Goal: Task Accomplishment & Management: Manage account settings

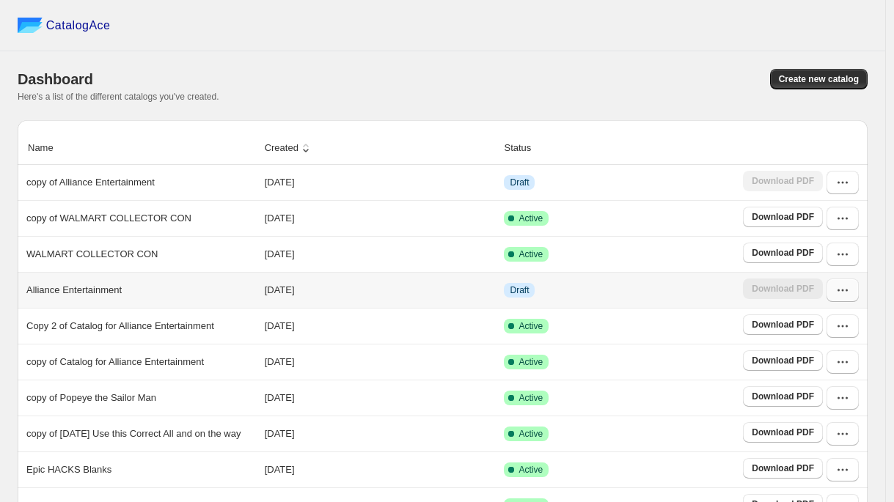
click at [850, 298] on button "button" at bounding box center [843, 290] width 32 height 23
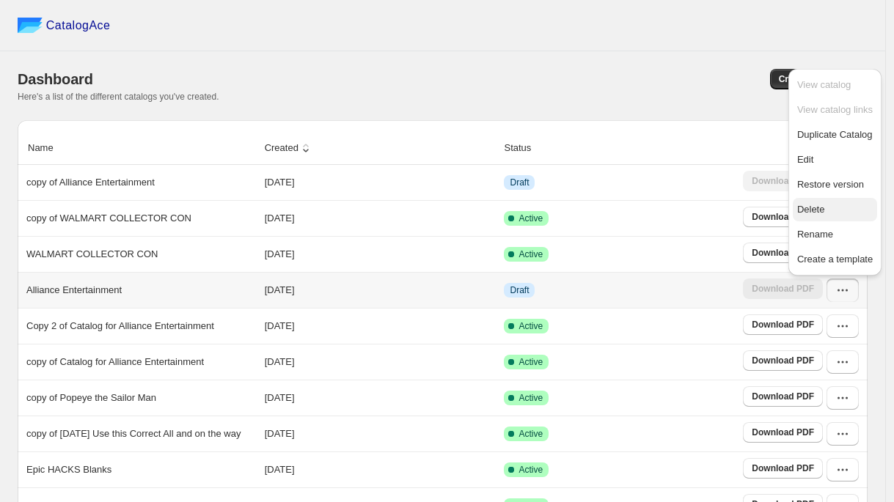
click at [816, 205] on span "Delete" at bounding box center [811, 209] width 28 height 11
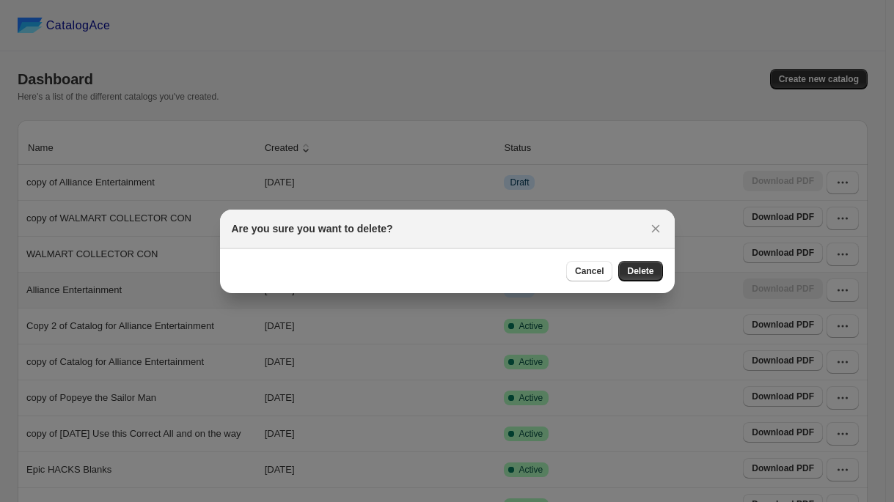
drag, startPoint x: 595, startPoint y: 265, endPoint x: 619, endPoint y: 252, distance: 27.6
click at [595, 265] on button "Cancel" at bounding box center [589, 271] width 46 height 21
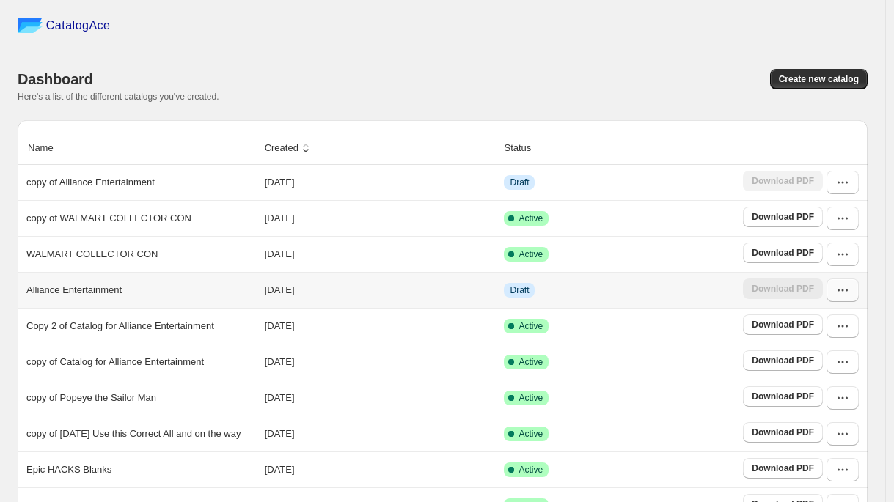
click at [844, 299] on button "button" at bounding box center [843, 290] width 32 height 23
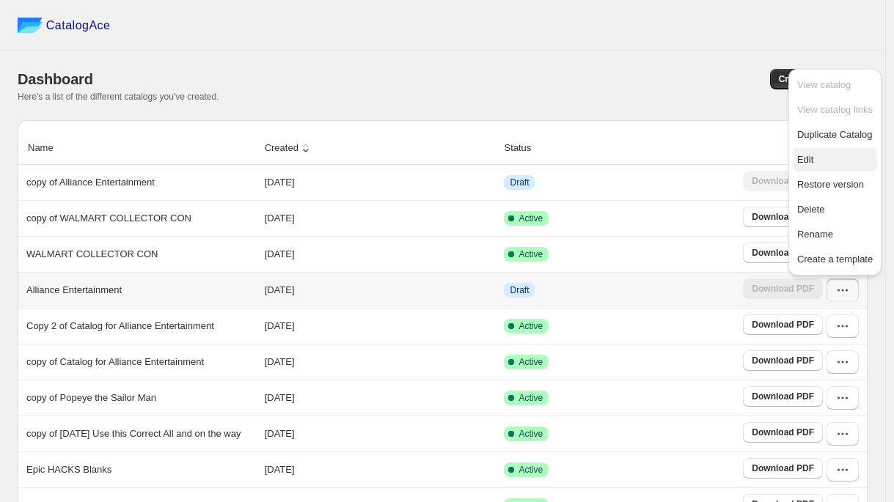
click at [814, 163] on span "Edit" at bounding box center [805, 159] width 16 height 11
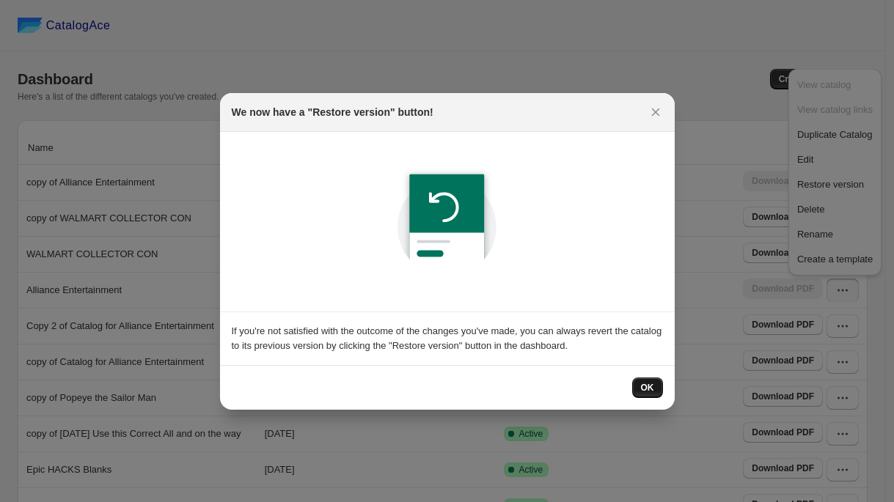
click at [646, 389] on span "OK" at bounding box center [647, 388] width 13 height 12
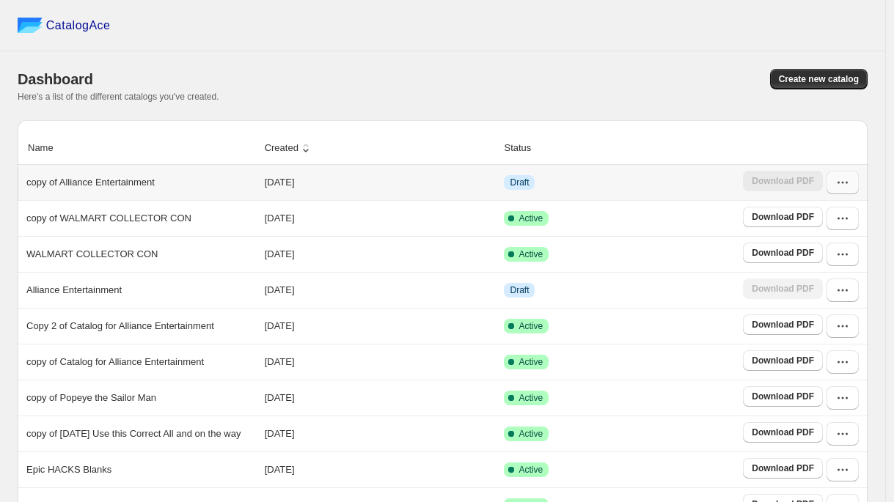
click at [846, 191] on button "button" at bounding box center [843, 182] width 32 height 23
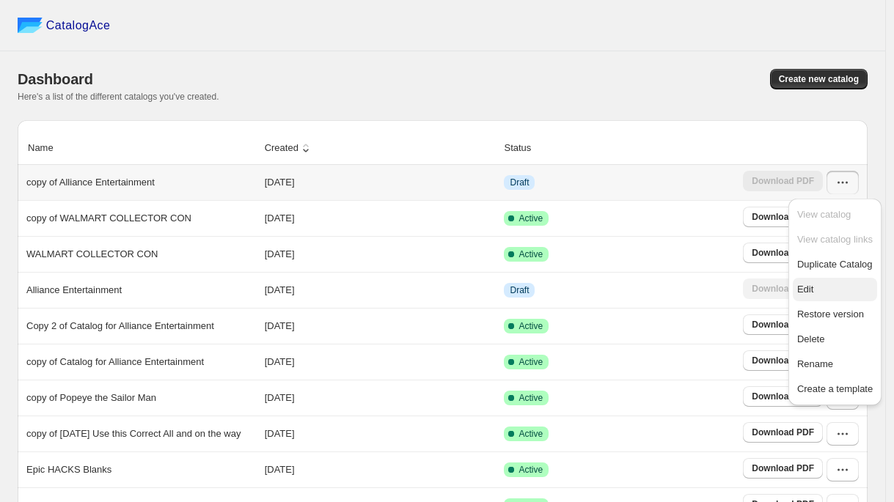
click at [822, 288] on span "Edit" at bounding box center [835, 289] width 76 height 15
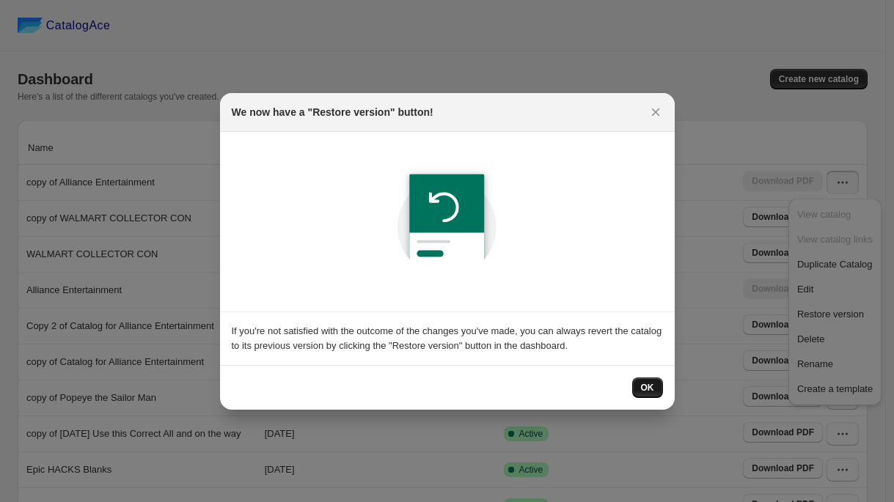
click at [642, 384] on span "OK" at bounding box center [647, 388] width 13 height 12
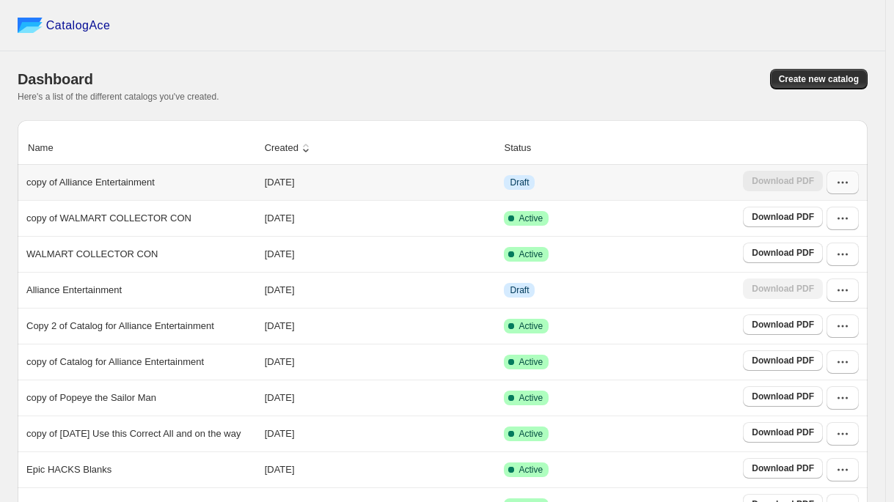
click at [850, 185] on icon "button" at bounding box center [843, 182] width 15 height 15
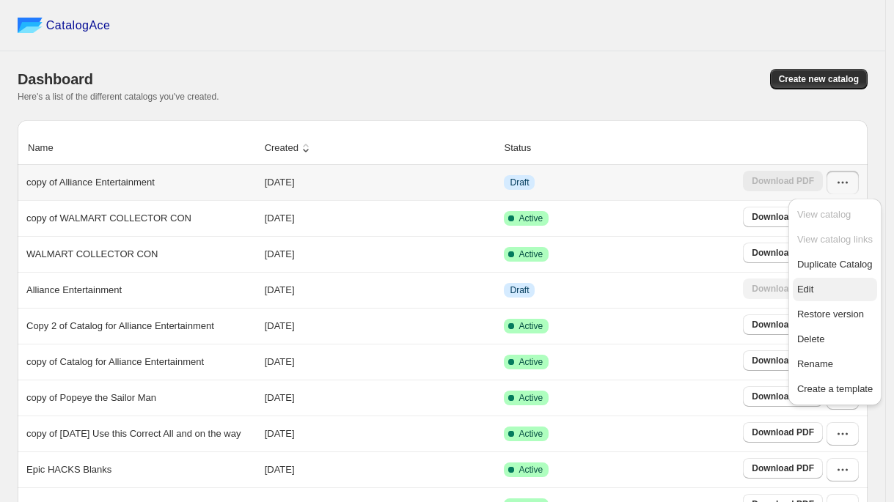
click at [819, 284] on span "Edit" at bounding box center [835, 289] width 76 height 15
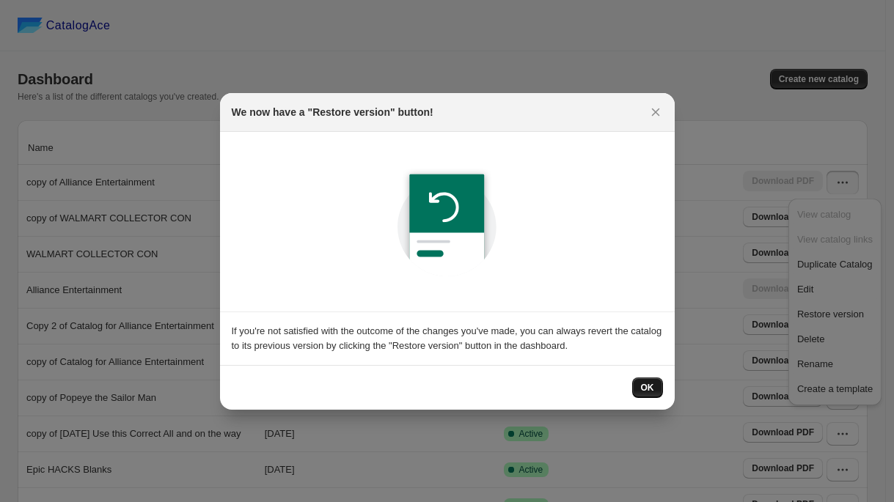
click at [648, 387] on span "OK" at bounding box center [647, 388] width 13 height 12
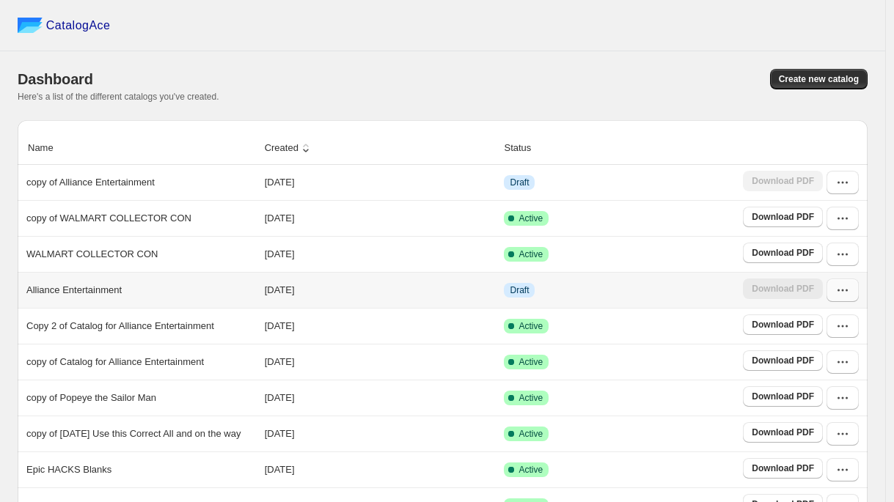
click at [849, 300] on button "button" at bounding box center [843, 290] width 32 height 23
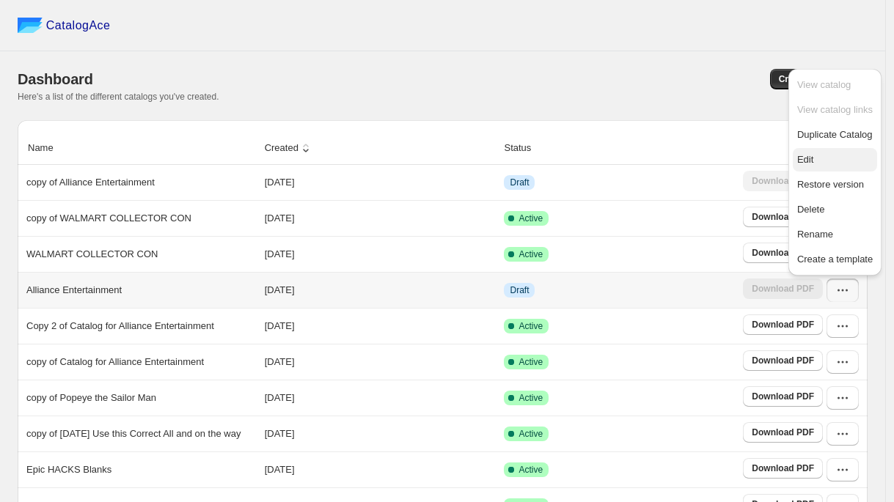
click at [816, 161] on span "Edit" at bounding box center [835, 160] width 76 height 15
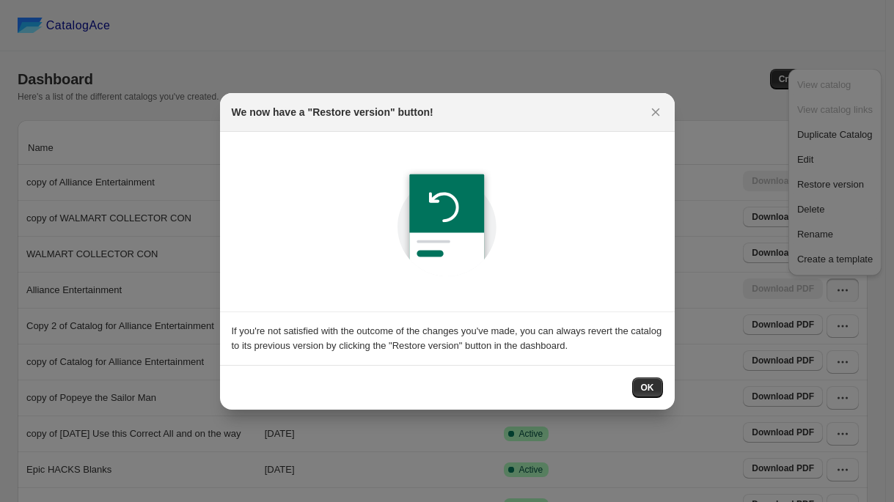
click at [644, 388] on span "OK" at bounding box center [647, 388] width 13 height 12
